Goal: Task Accomplishment & Management: Complete application form

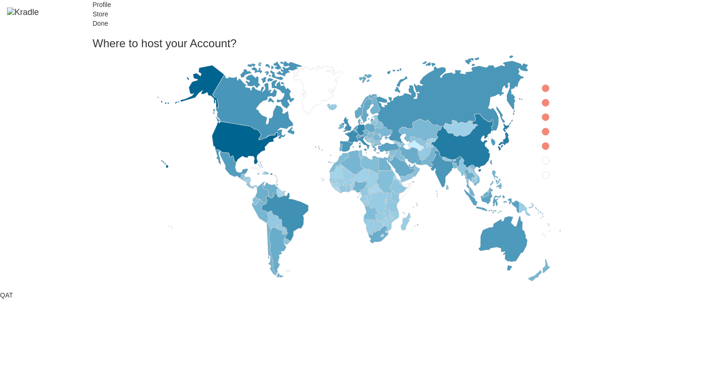
click at [542, 179] on icon at bounding box center [545, 175] width 7 height 7
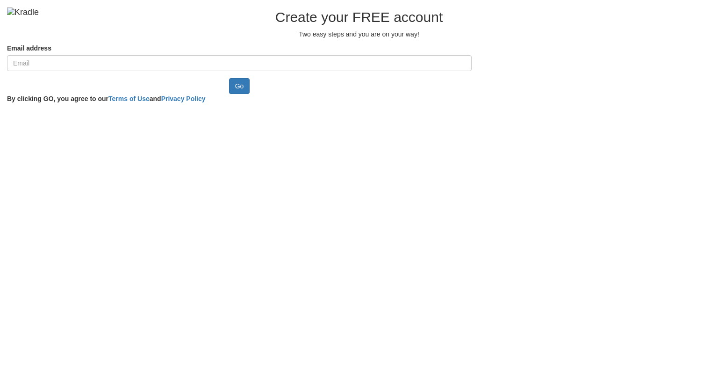
click at [262, 71] on input "Email address" at bounding box center [239, 63] width 465 height 16
type input "cawep65024@certve.com"
click at [229, 94] on input "Go" at bounding box center [239, 86] width 21 height 16
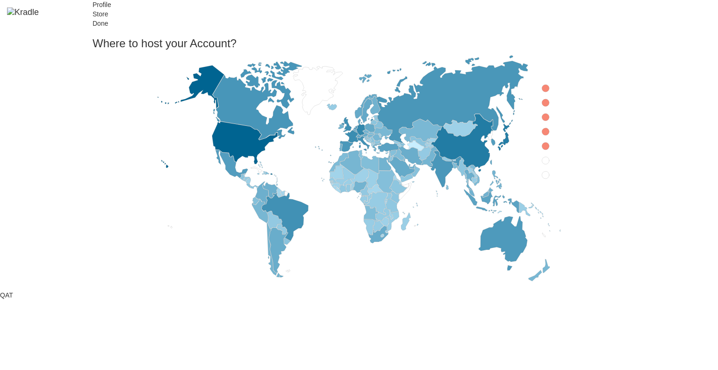
click at [542, 179] on icon at bounding box center [545, 175] width 7 height 7
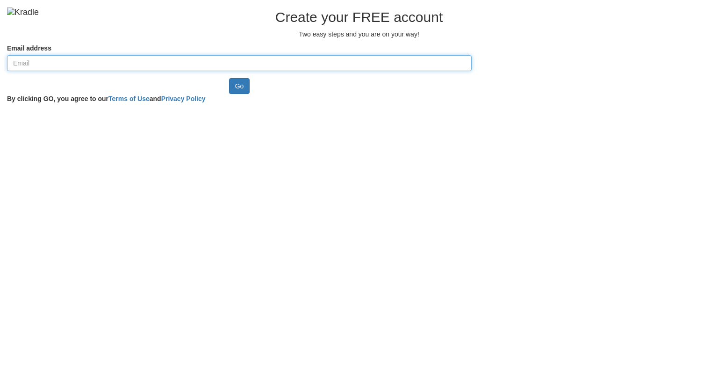
click at [199, 71] on input "Email address" at bounding box center [239, 63] width 465 height 16
type input "[EMAIL_ADDRESS][DOMAIN_NAME]"
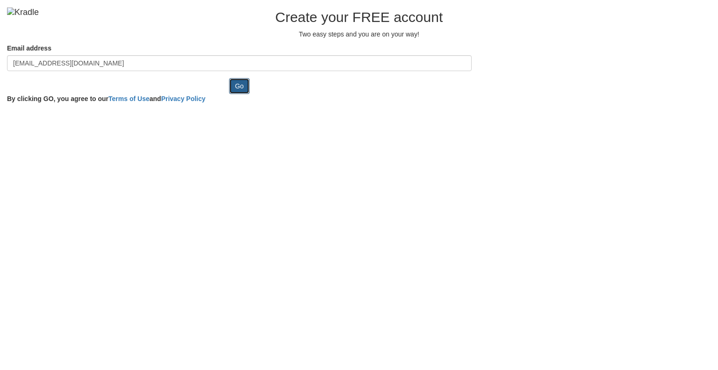
click at [229, 94] on input "Go" at bounding box center [239, 86] width 21 height 16
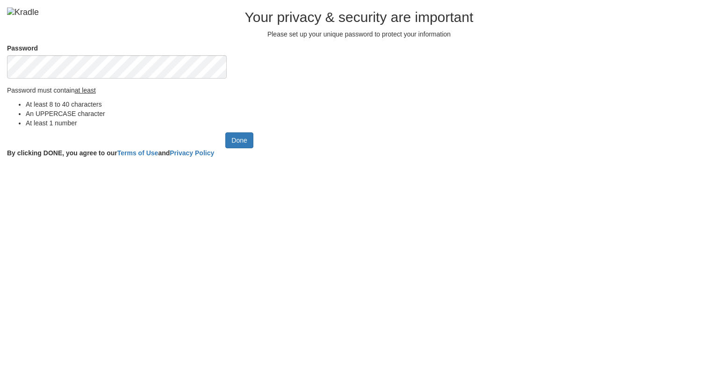
click at [279, 79] on div at bounding box center [239, 79] width 465 height 0
click at [225, 148] on input "Done" at bounding box center [239, 140] width 28 height 16
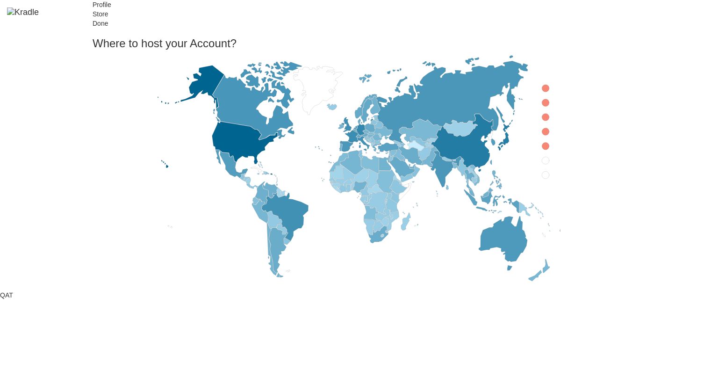
click at [542, 179] on icon at bounding box center [545, 175] width 7 height 7
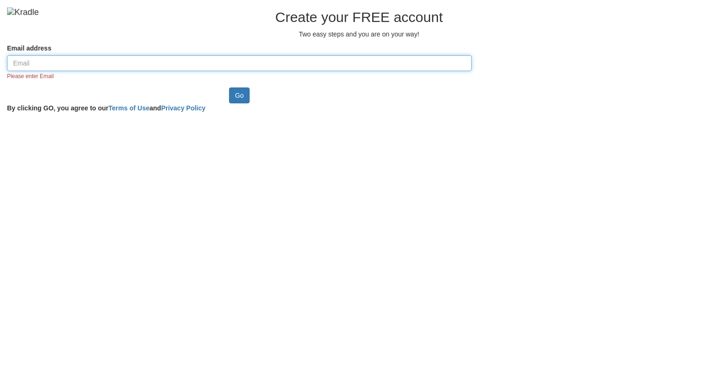
click at [152, 71] on input "Email address" at bounding box center [239, 63] width 465 height 16
type input "cawep65024@certve.com"
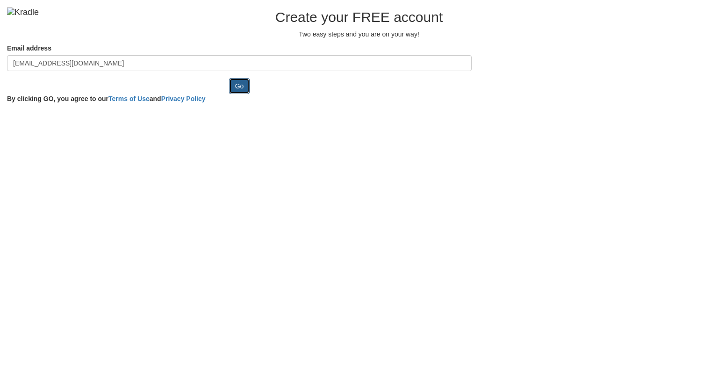
click at [229, 94] on input "Go" at bounding box center [239, 86] width 21 height 16
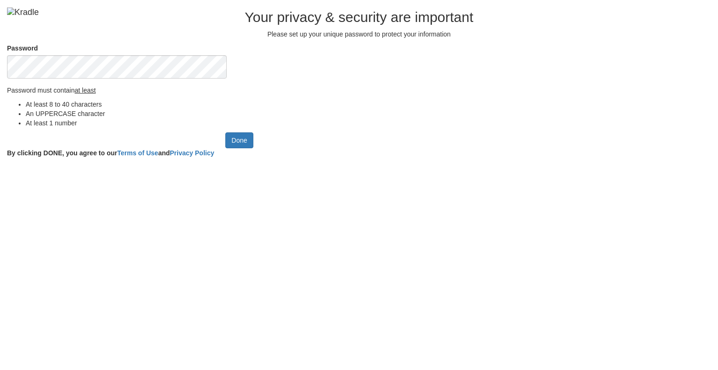
click at [278, 79] on div at bounding box center [239, 79] width 465 height 0
click at [225, 148] on input "Done" at bounding box center [239, 140] width 28 height 16
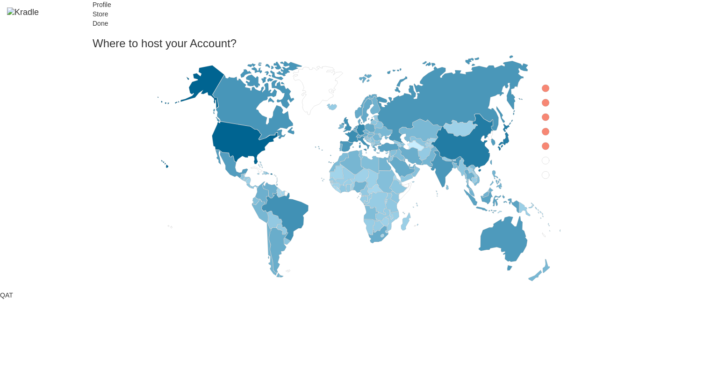
click at [542, 179] on icon at bounding box center [545, 175] width 7 height 7
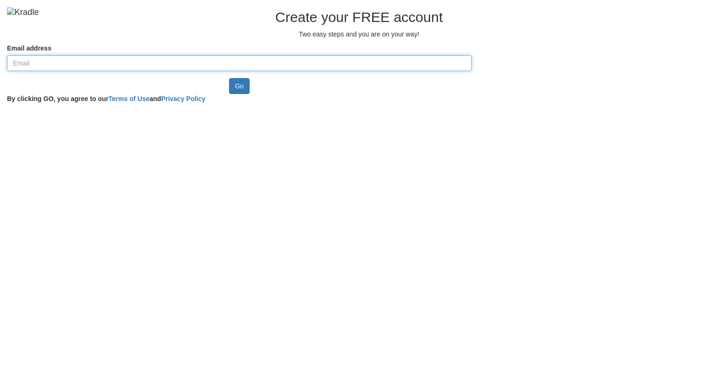
click at [189, 71] on input "Email address" at bounding box center [239, 63] width 465 height 16
type input "cawep65024@certve.com"
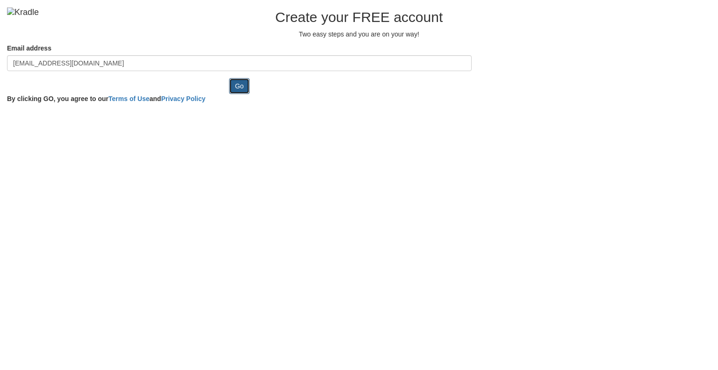
click at [229, 94] on input "Go" at bounding box center [239, 86] width 21 height 16
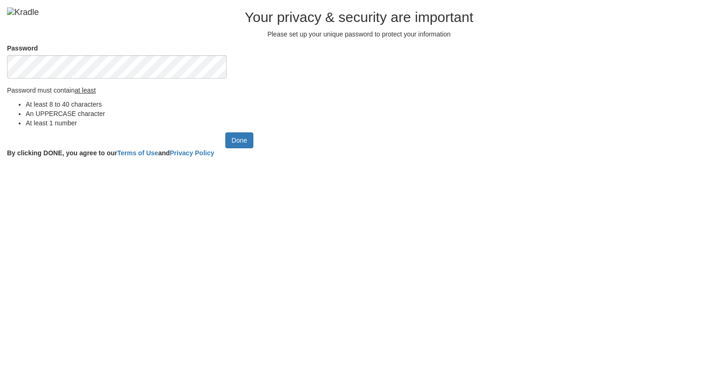
click at [311, 132] on div "Password Password must contain at least At least 8 to 40 characters An UPPERCAS…" at bounding box center [359, 87] width 718 height 89
click at [225, 148] on input "Done" at bounding box center [239, 140] width 28 height 16
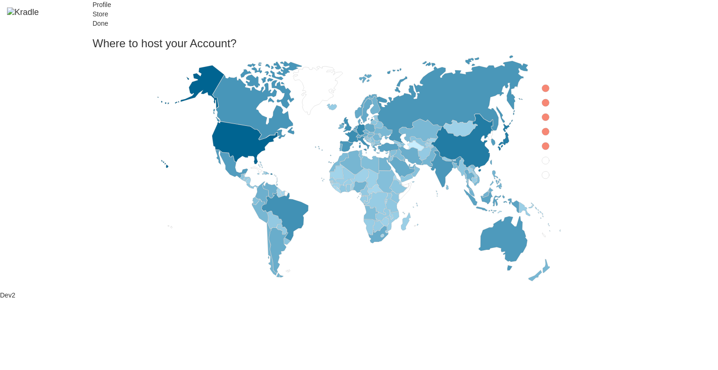
click at [542, 92] on icon at bounding box center [545, 88] width 7 height 7
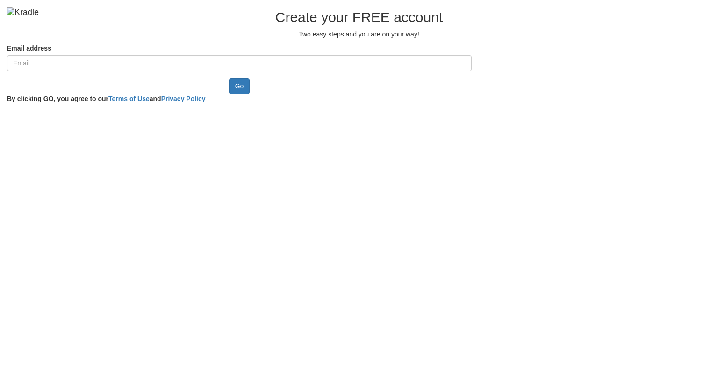
click at [135, 71] on input "Email address" at bounding box center [239, 63] width 465 height 16
type input "[EMAIL_ADDRESS][DOMAIN_NAME]"
click at [229, 94] on input "Go" at bounding box center [239, 86] width 21 height 16
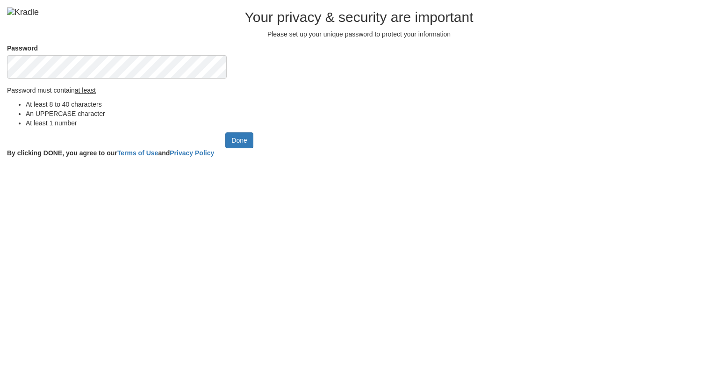
click at [308, 132] on div "Password Password must contain at least At least 8 to 40 characters An UPPERCAS…" at bounding box center [359, 87] width 718 height 89
click at [225, 148] on input "Done" at bounding box center [239, 140] width 28 height 16
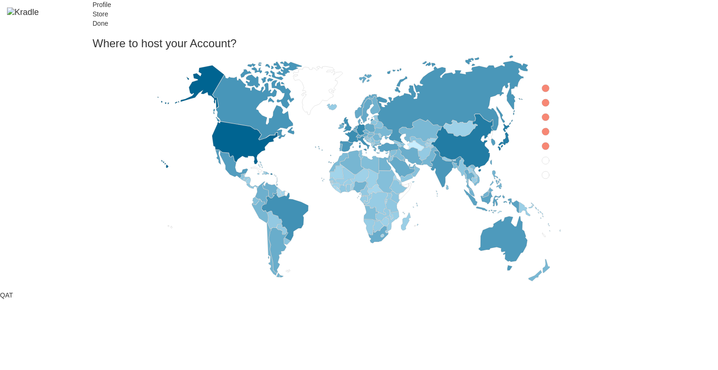
click at [542, 179] on icon at bounding box center [545, 175] width 7 height 7
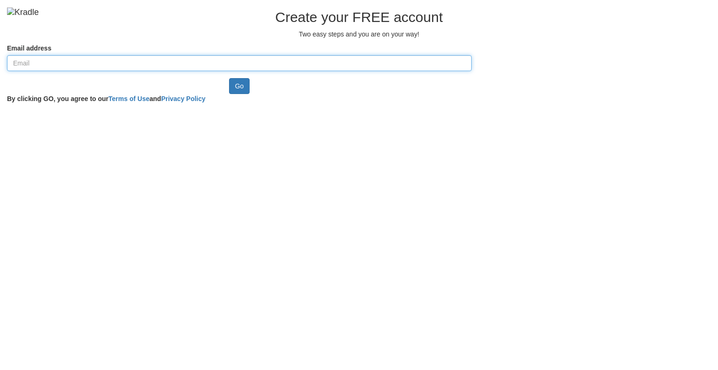
click at [248, 71] on input "Email address" at bounding box center [239, 63] width 465 height 16
type input "[EMAIL_ADDRESS][DOMAIN_NAME]"
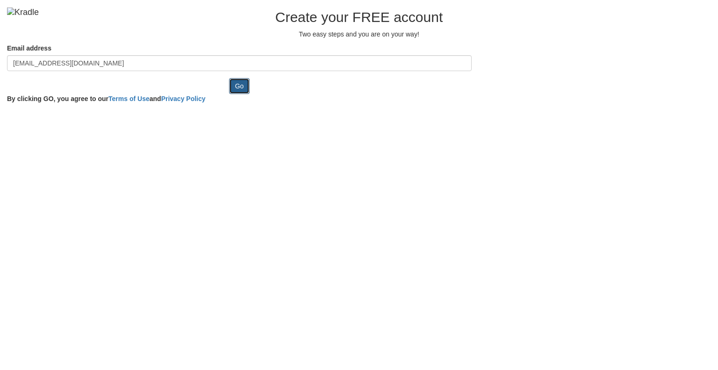
click at [229, 94] on input "Go" at bounding box center [239, 86] width 21 height 16
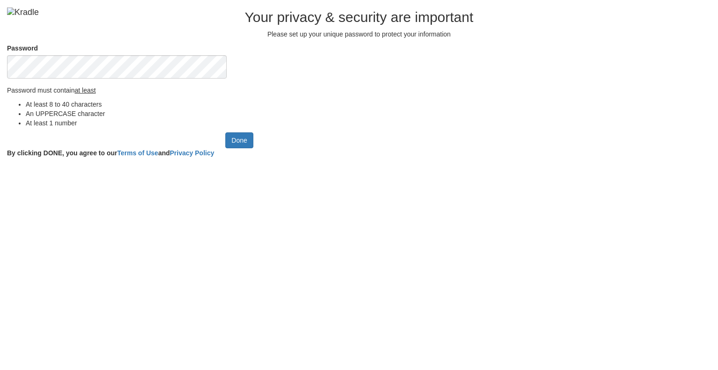
click at [310, 132] on div "Password Password must contain at least At least 8 to 40 characters An UPPERCAS…" at bounding box center [359, 87] width 718 height 89
click at [225, 148] on input "Done" at bounding box center [239, 140] width 28 height 16
